Goal: Information Seeking & Learning: Learn about a topic

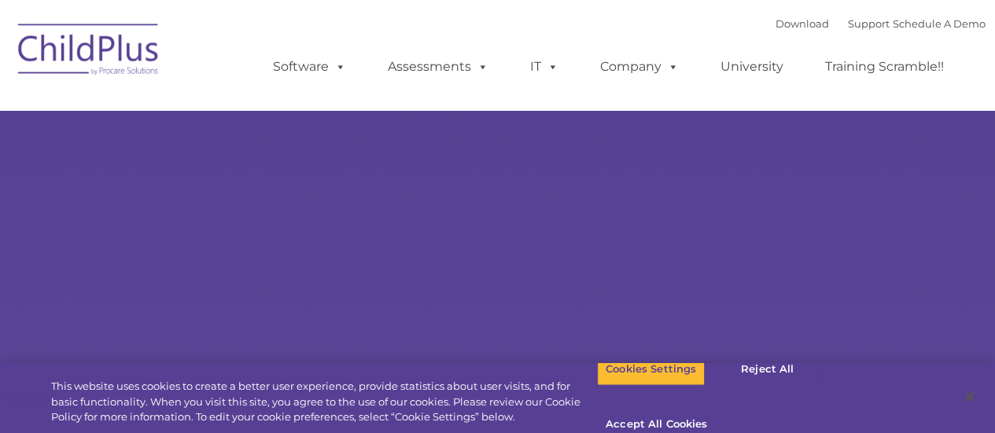
select select "MEDIUM"
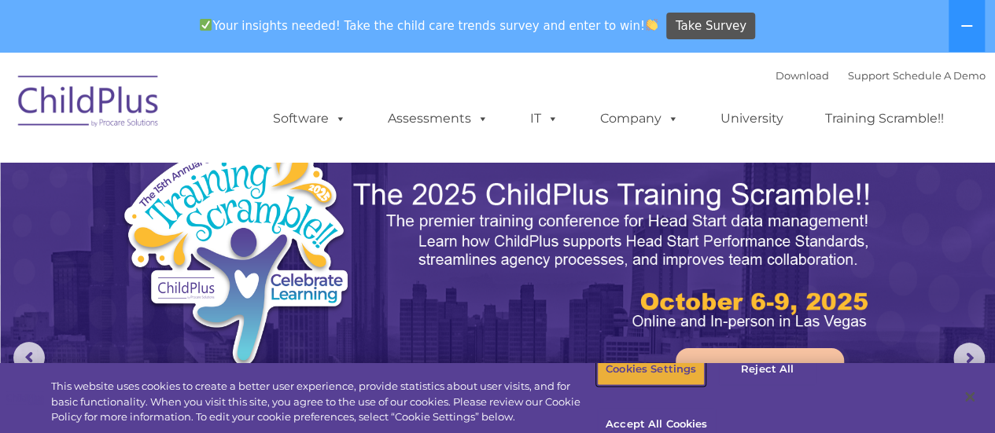
click at [636, 386] on button "Cookies Settings" at bounding box center [651, 369] width 108 height 33
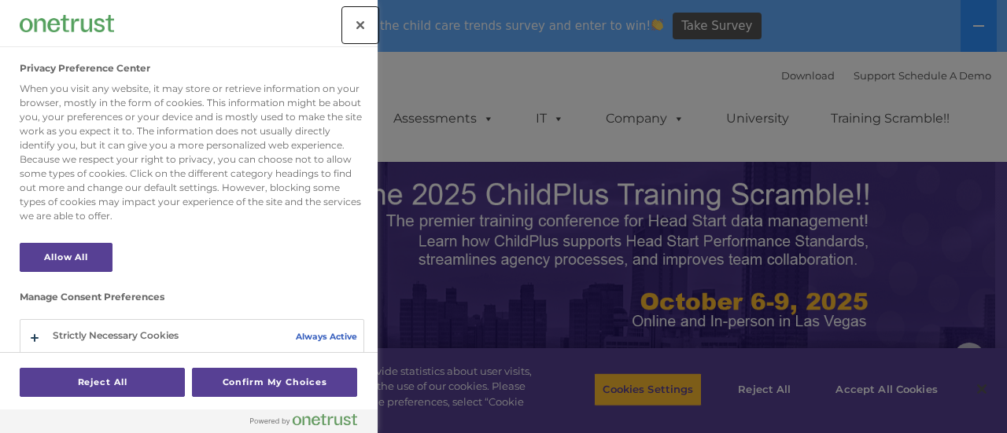
click at [359, 26] on button "Close" at bounding box center [360, 25] width 35 height 35
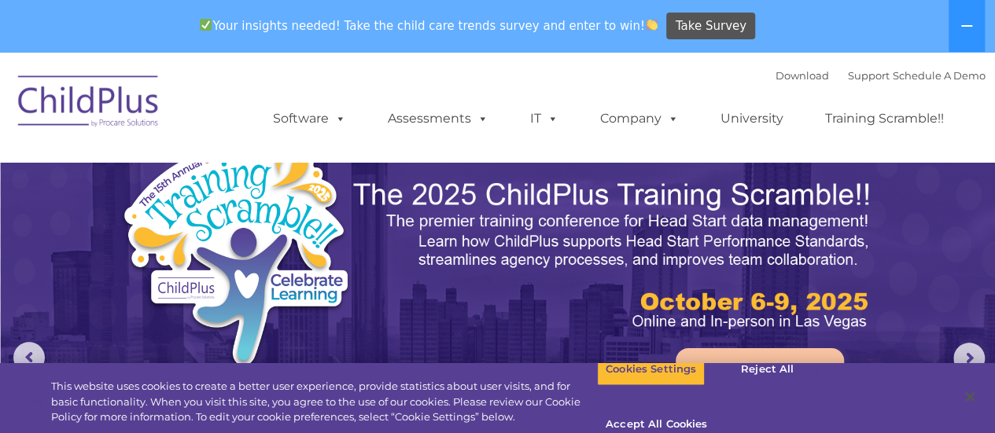
click at [122, 109] on img at bounding box center [88, 104] width 157 height 79
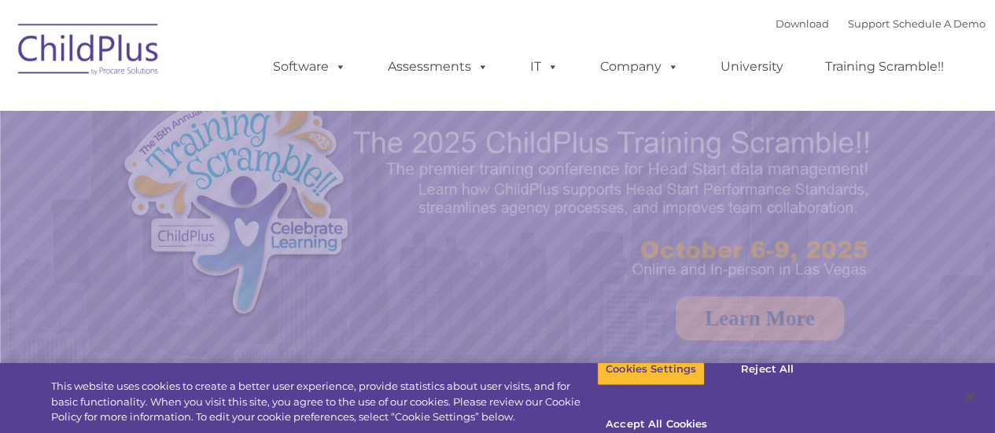
select select "MEDIUM"
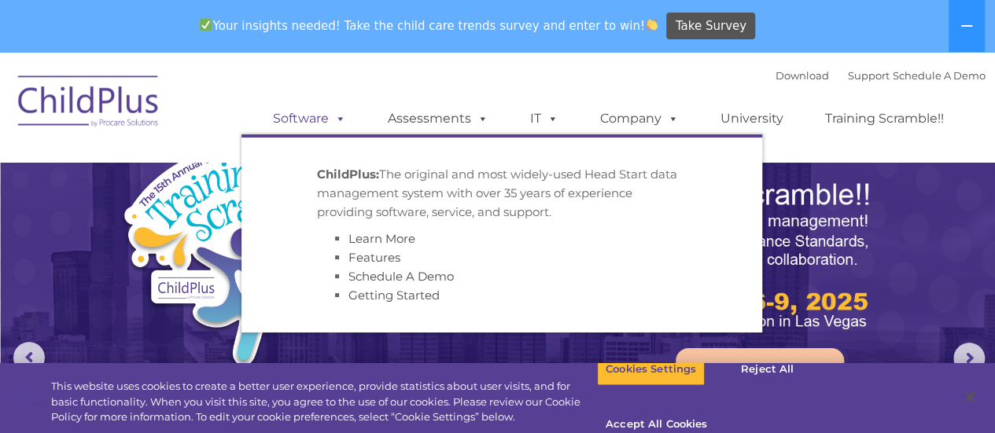
click at [312, 116] on link "Software" at bounding box center [309, 118] width 105 height 31
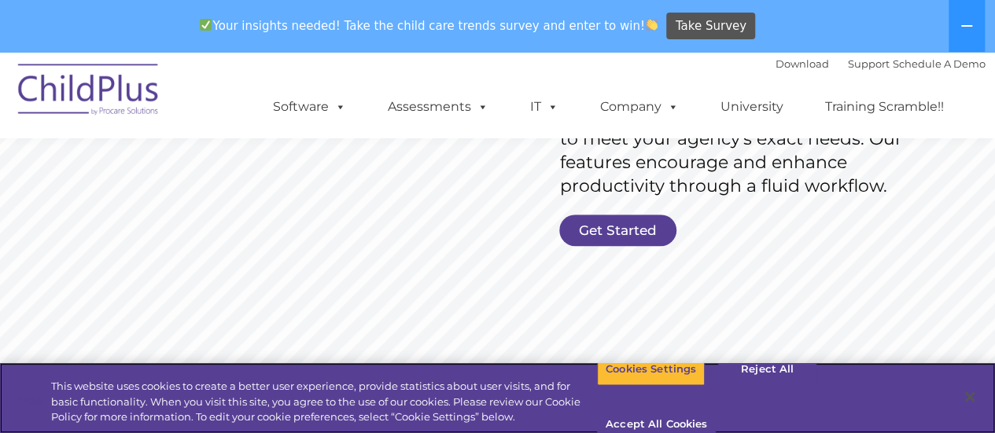
scroll to position [365, 0]
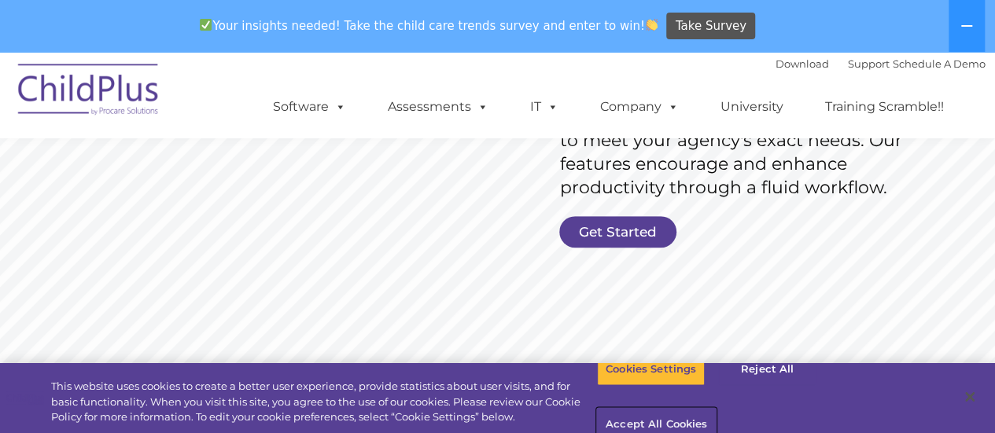
click at [716, 409] on button "Accept All Cookies" at bounding box center [656, 425] width 119 height 33
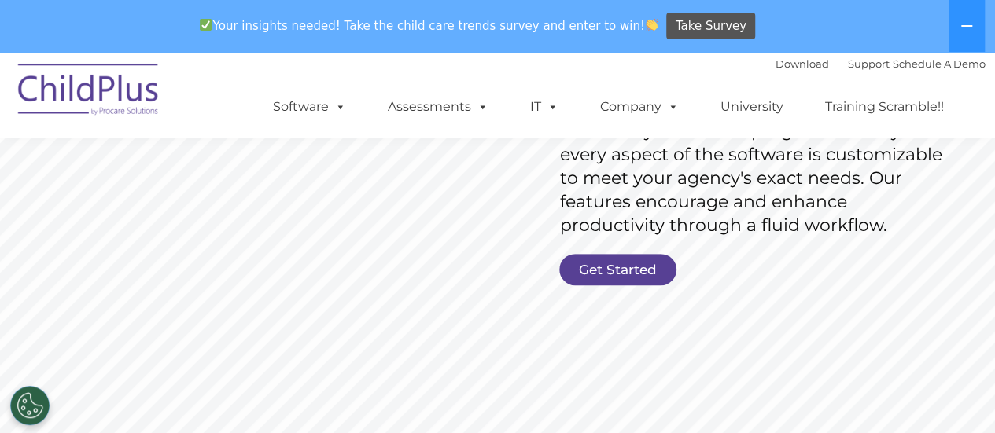
scroll to position [326, 0]
click at [605, 273] on link "Get Started" at bounding box center [617, 270] width 117 height 31
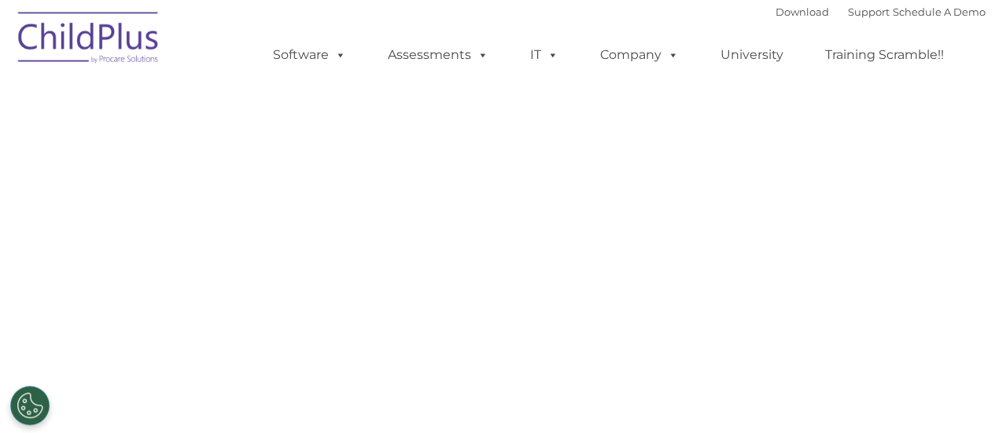
select select "MEDIUM"
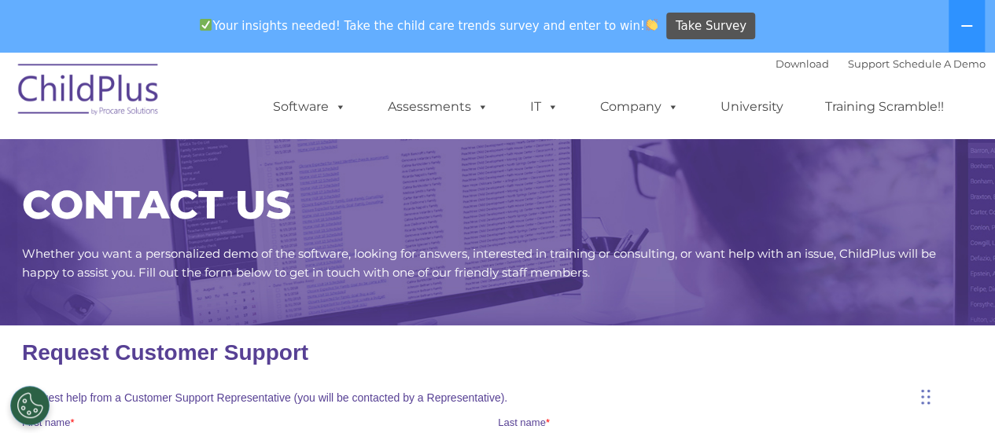
click at [77, 74] on img at bounding box center [88, 92] width 157 height 79
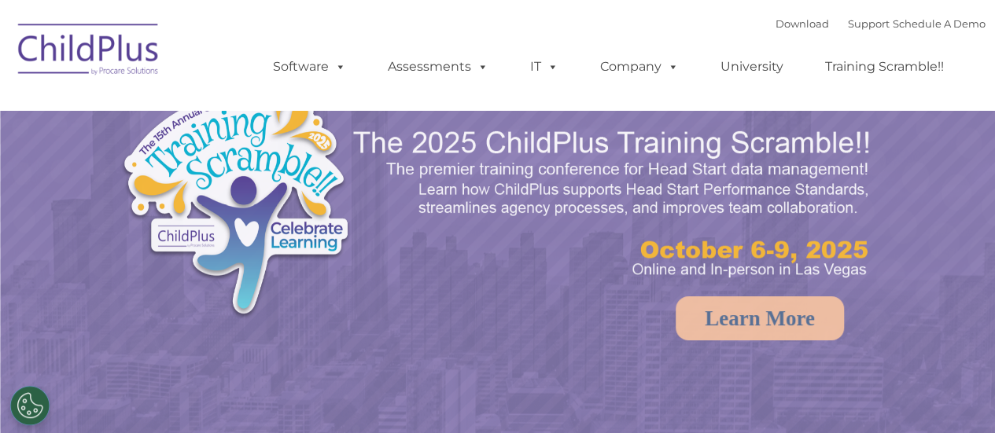
select select "MEDIUM"
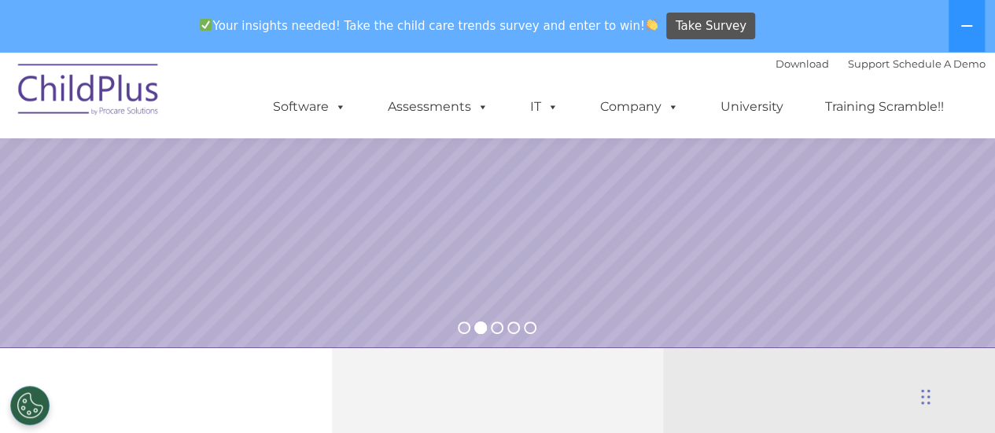
scroll to position [258, 0]
